Goal: Check status: Check status

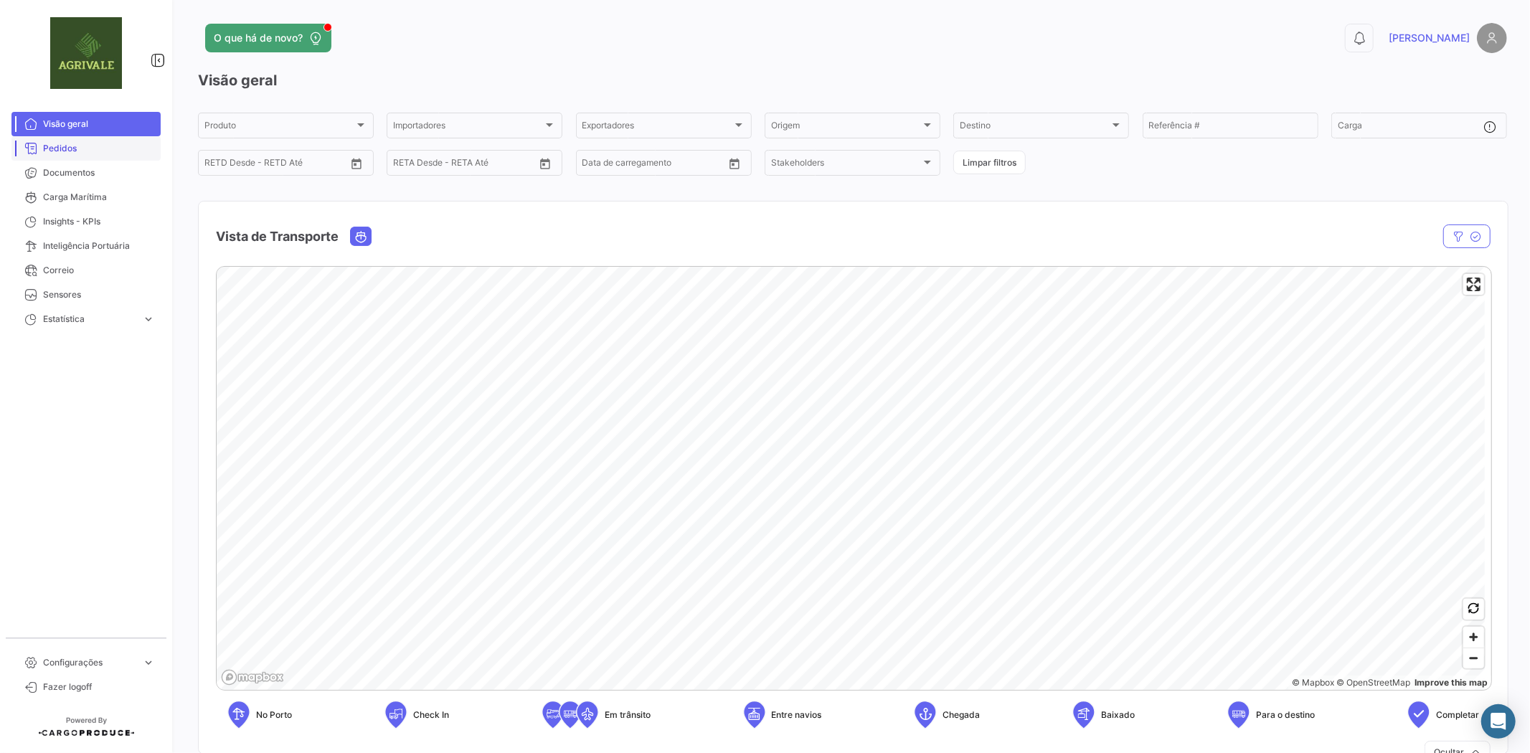
click at [80, 146] on span "Pedidos" at bounding box center [99, 148] width 112 height 13
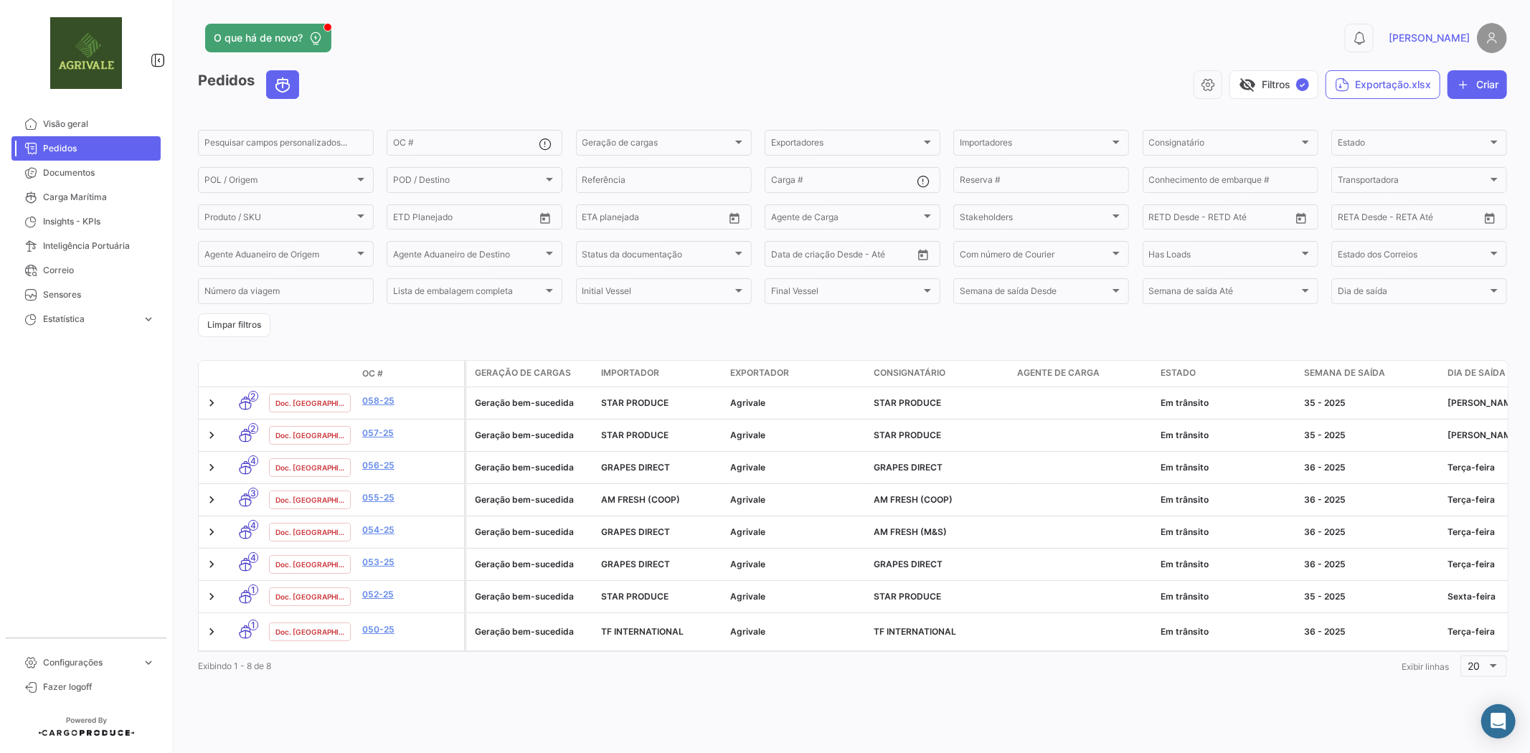
click at [372, 405] on link "058-25" at bounding box center [410, 400] width 96 height 13
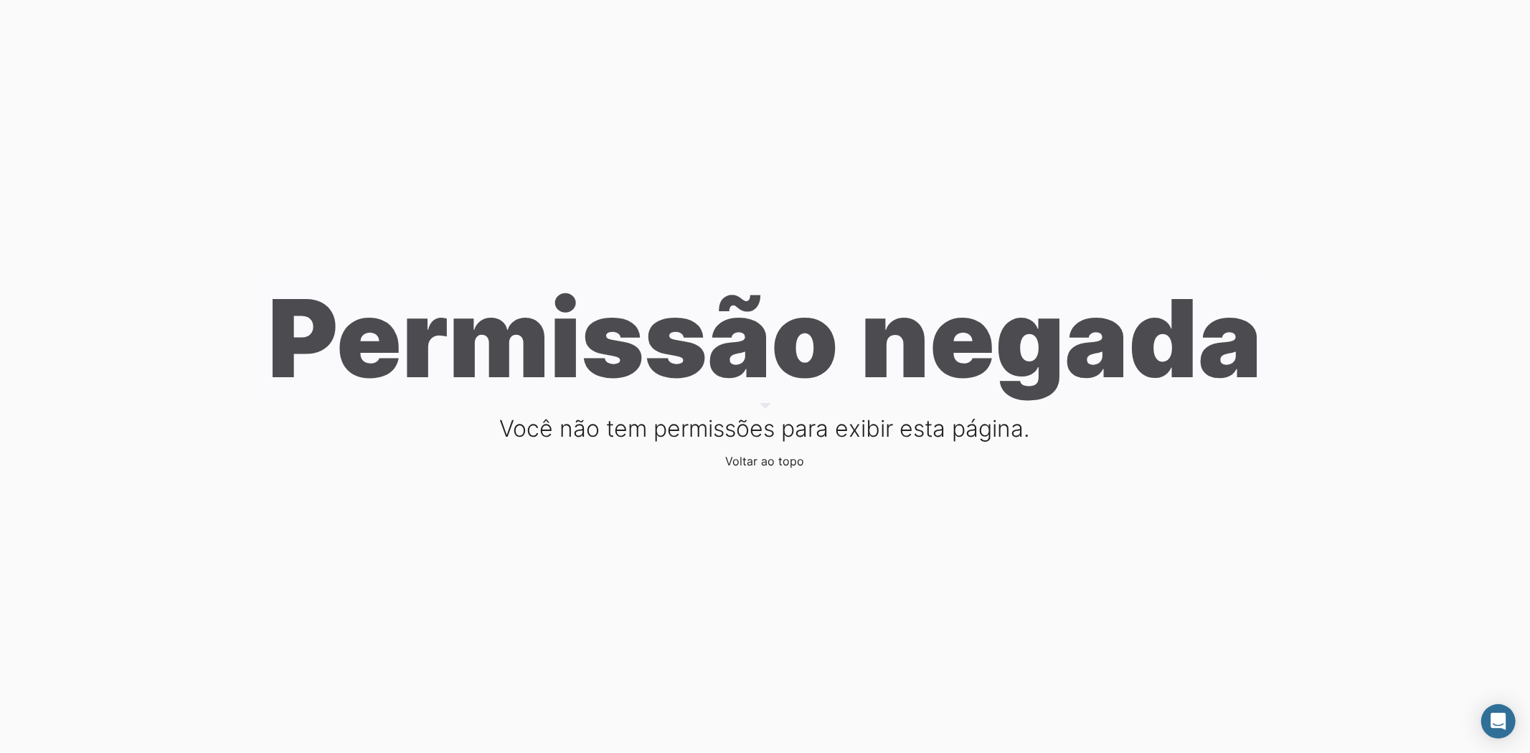
click at [160, 52] on div "Permissão negada Você não tem permissões para exibir esta página. Voltar ao topo" at bounding box center [765, 376] width 1530 height 753
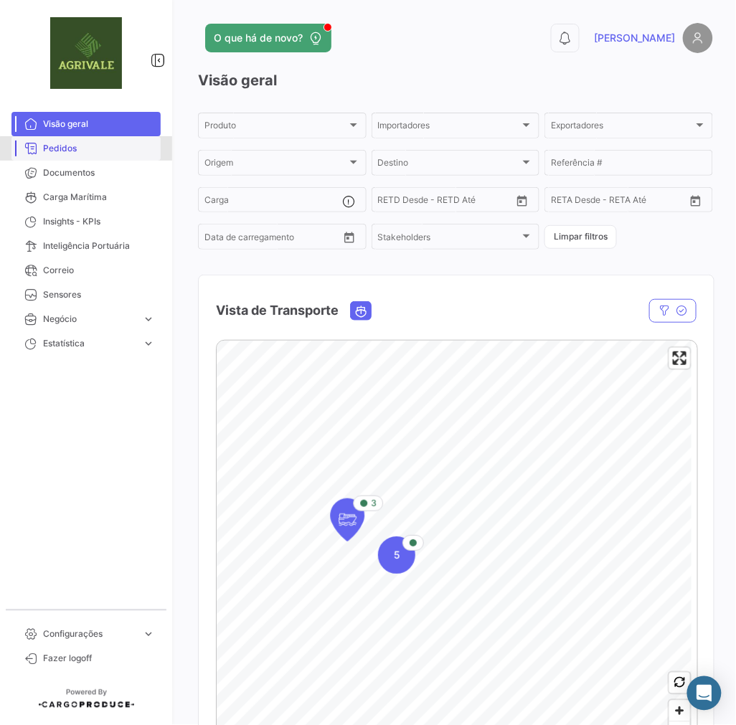
click at [89, 153] on span "Pedidos" at bounding box center [99, 148] width 112 height 13
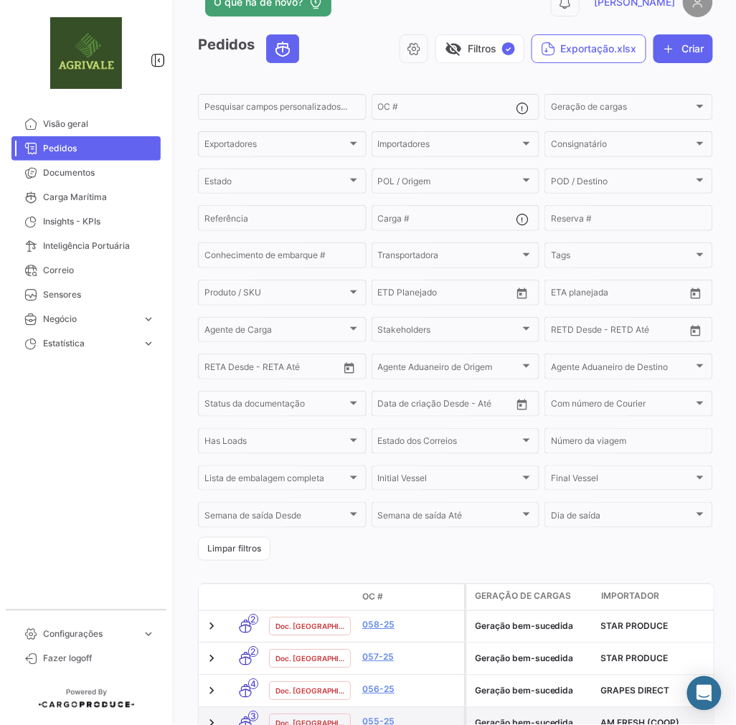
scroll to position [159, 0]
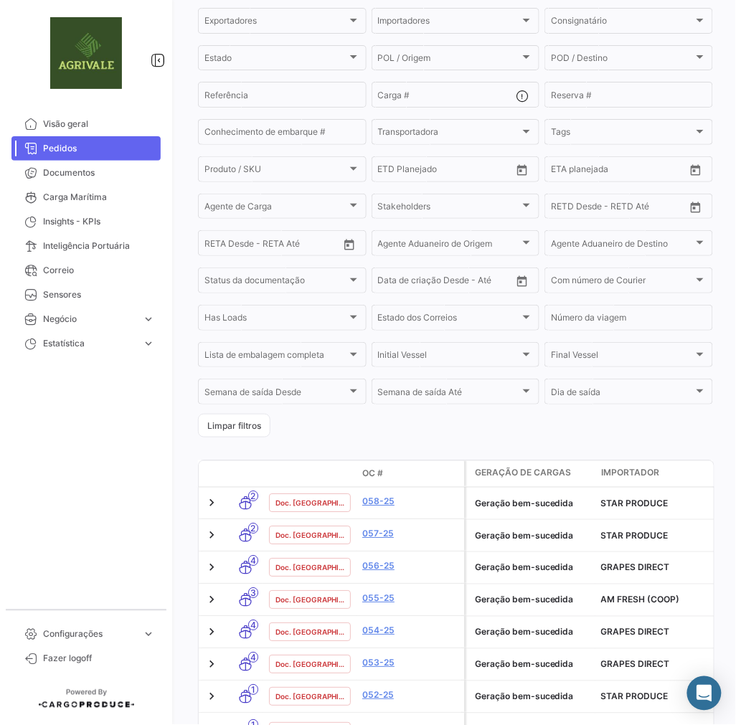
click at [389, 486] on div "Modo de Transporte Estado Doc. OC #" at bounding box center [331, 474] width 265 height 26
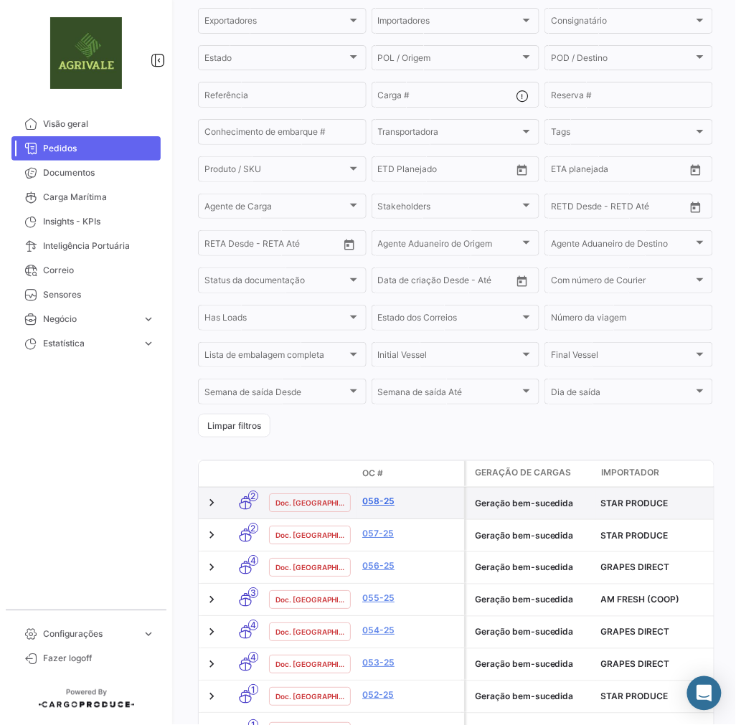
click at [377, 500] on link "058-25" at bounding box center [410, 502] width 96 height 13
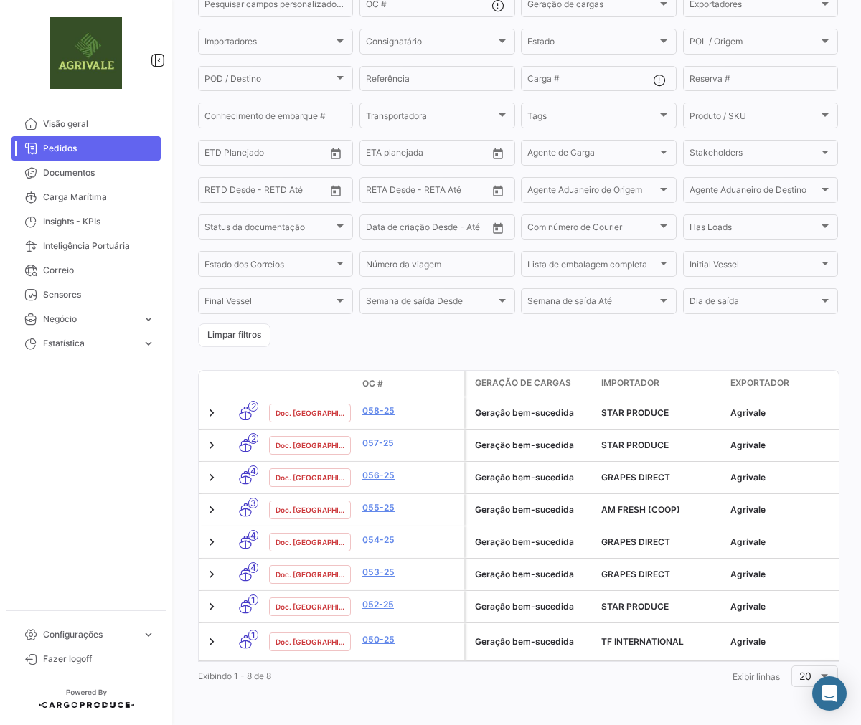
scroll to position [145, 0]
click at [210, 406] on link at bounding box center [211, 413] width 14 height 14
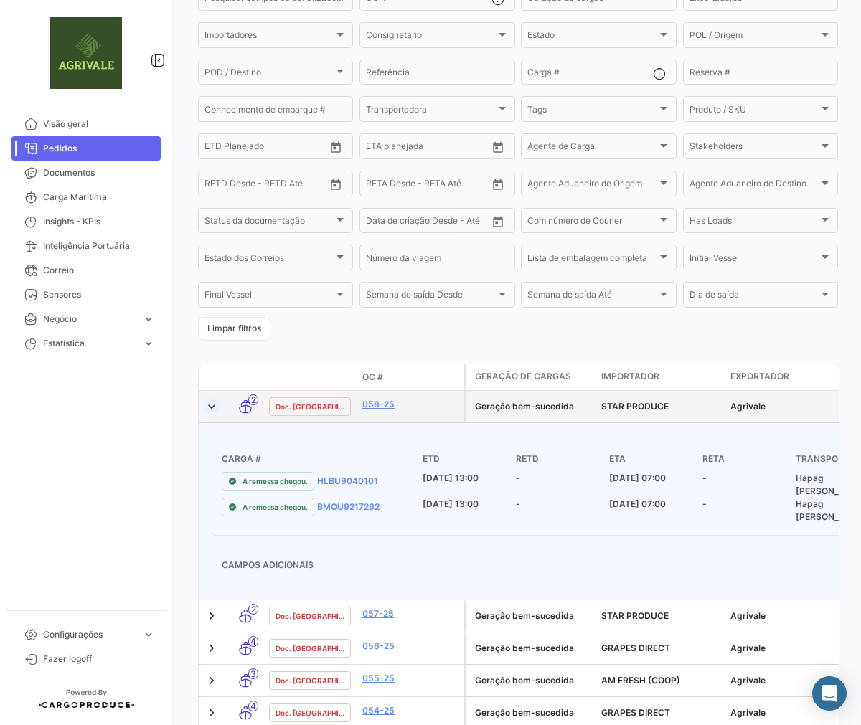
click at [210, 404] on link at bounding box center [211, 407] width 14 height 14
